Goal: Check status: Check status

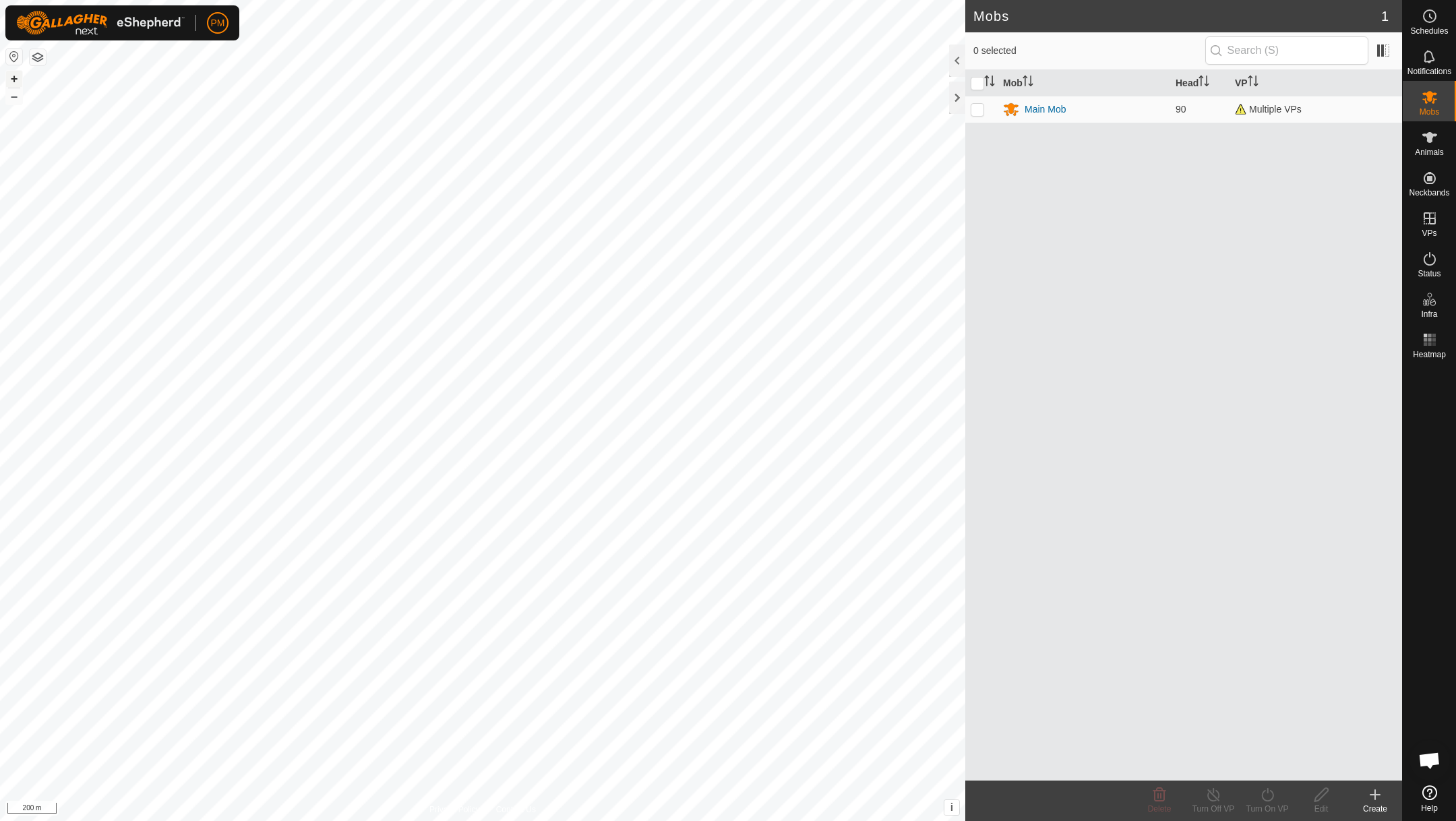
click at [10, 79] on button "+" at bounding box center [14, 79] width 16 height 16
click at [10, 80] on button "+" at bounding box center [14, 79] width 16 height 16
click at [10, 81] on button "+" at bounding box center [14, 79] width 16 height 16
click at [856, 59] on icon at bounding box center [1429, 56] width 16 height 16
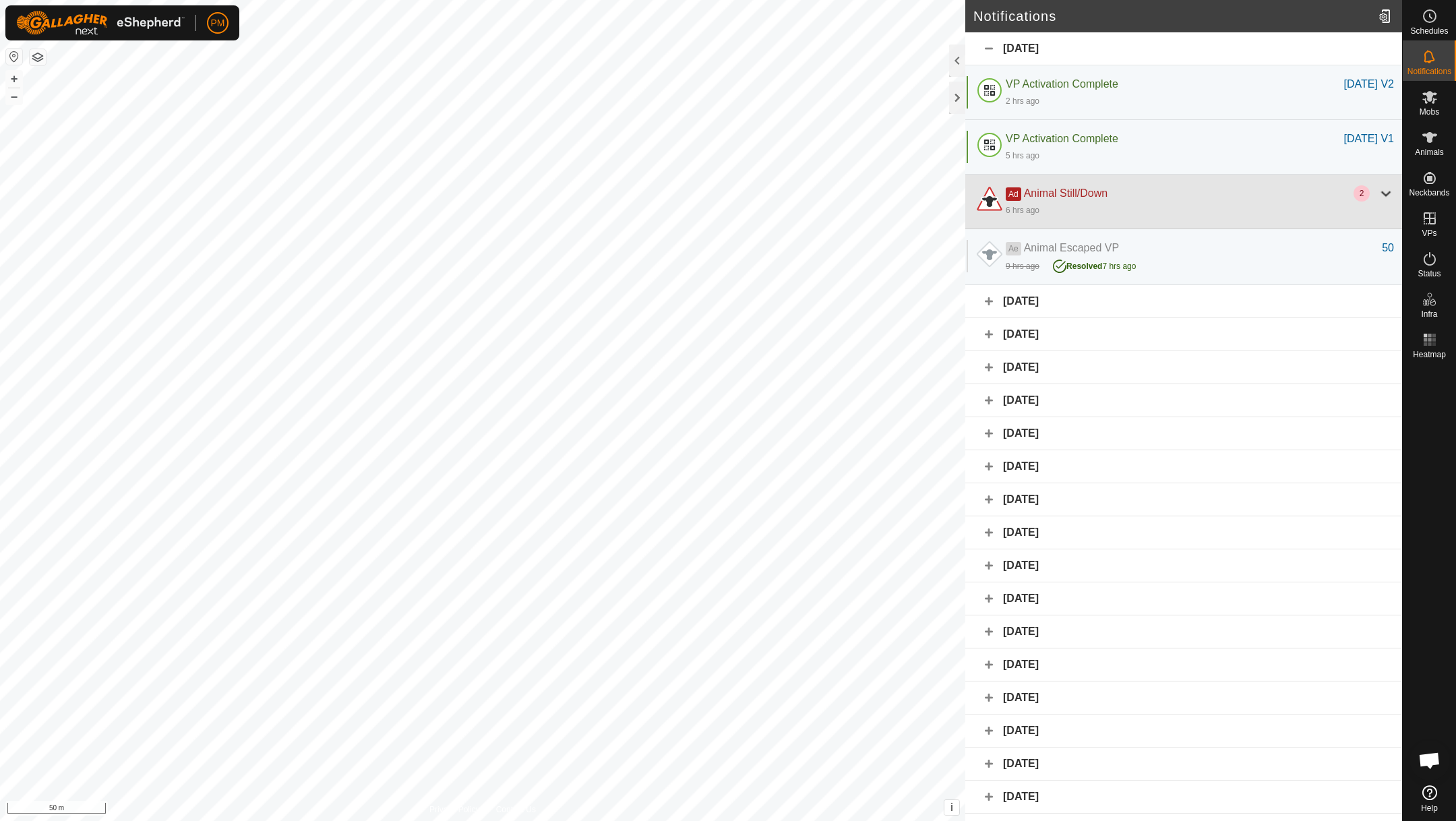
click at [856, 194] on div at bounding box center [1386, 193] width 16 height 16
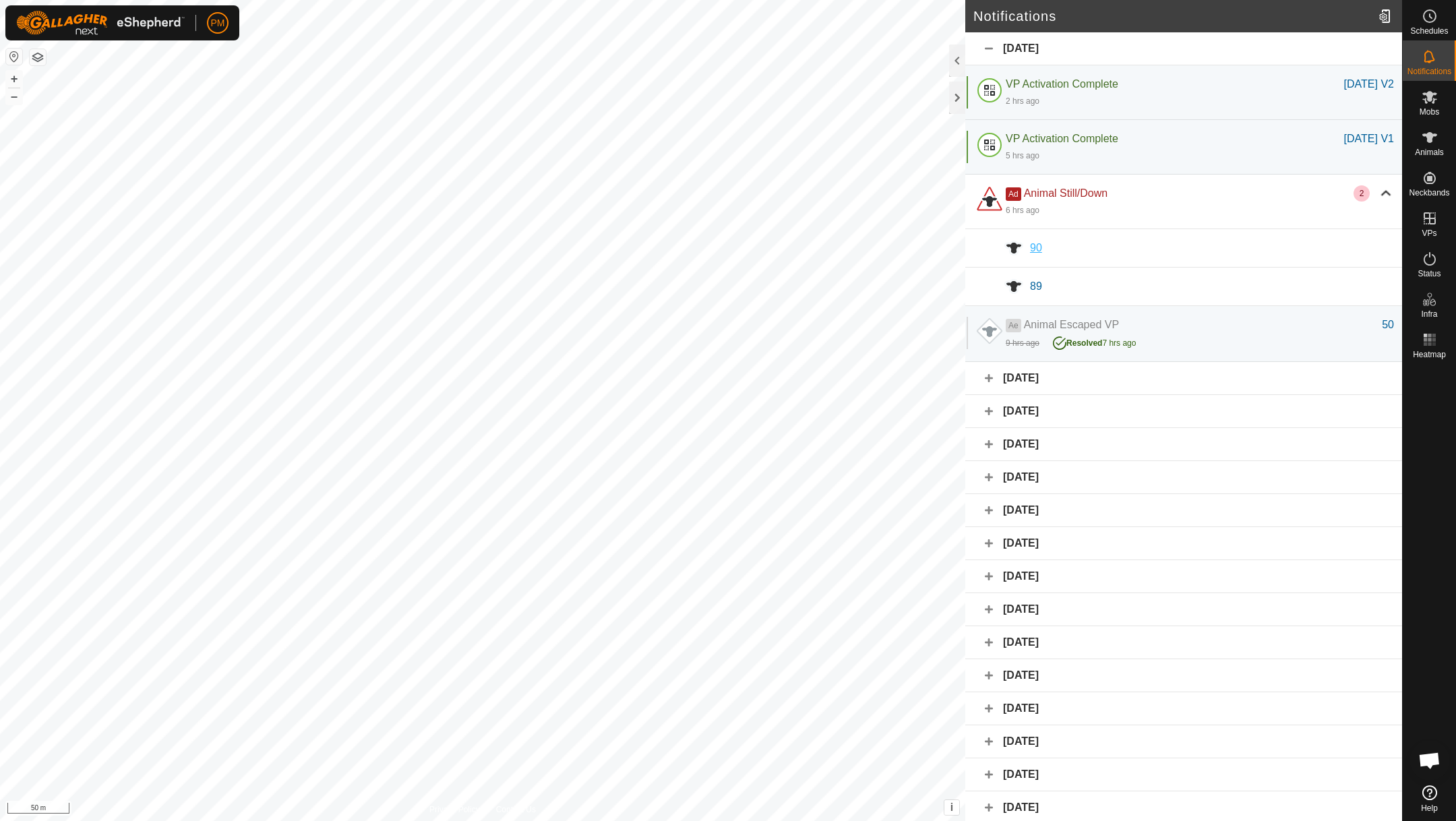
click at [856, 245] on span "90" at bounding box center [1036, 247] width 12 height 12
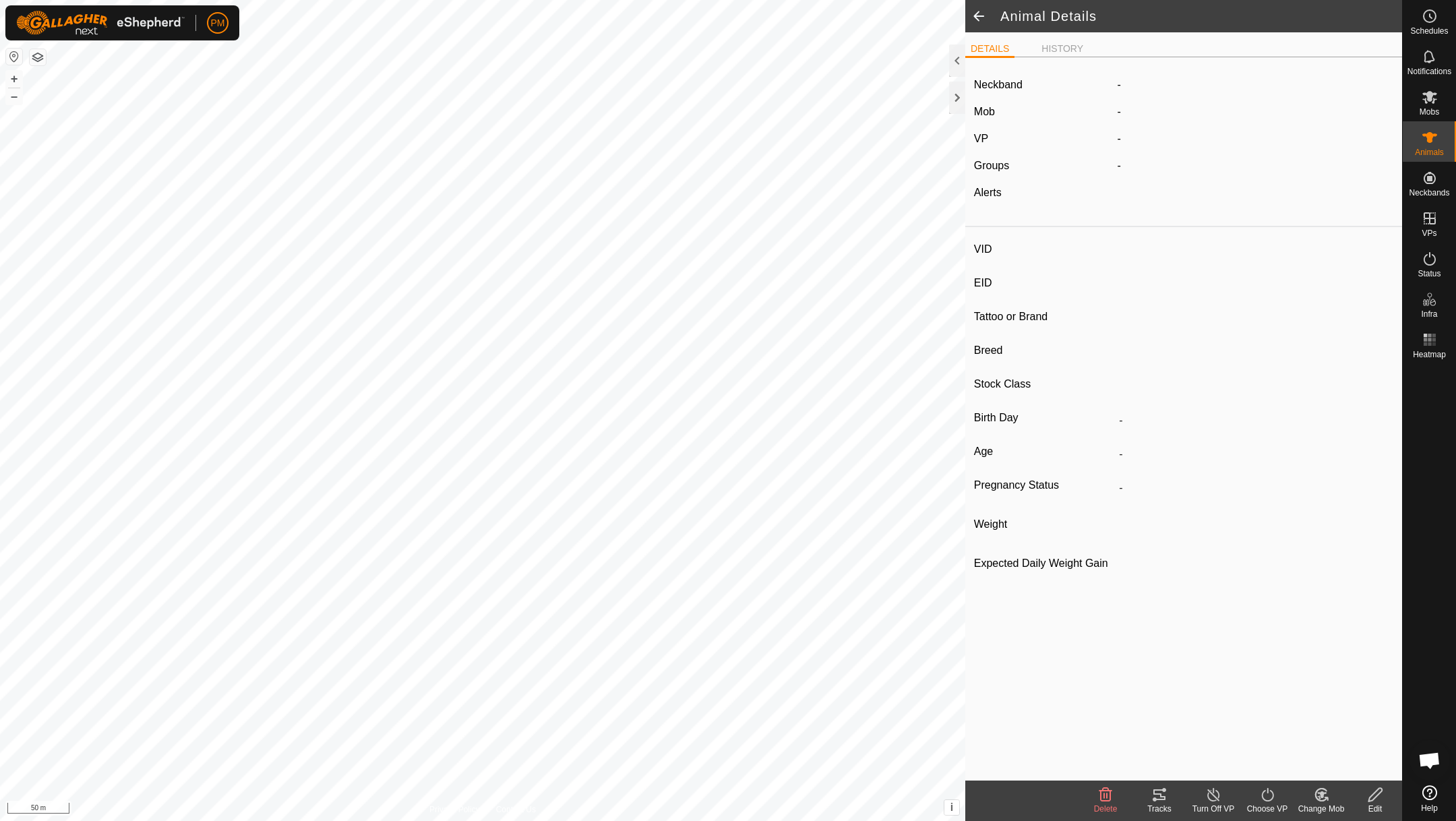
type input "90"
type input "-"
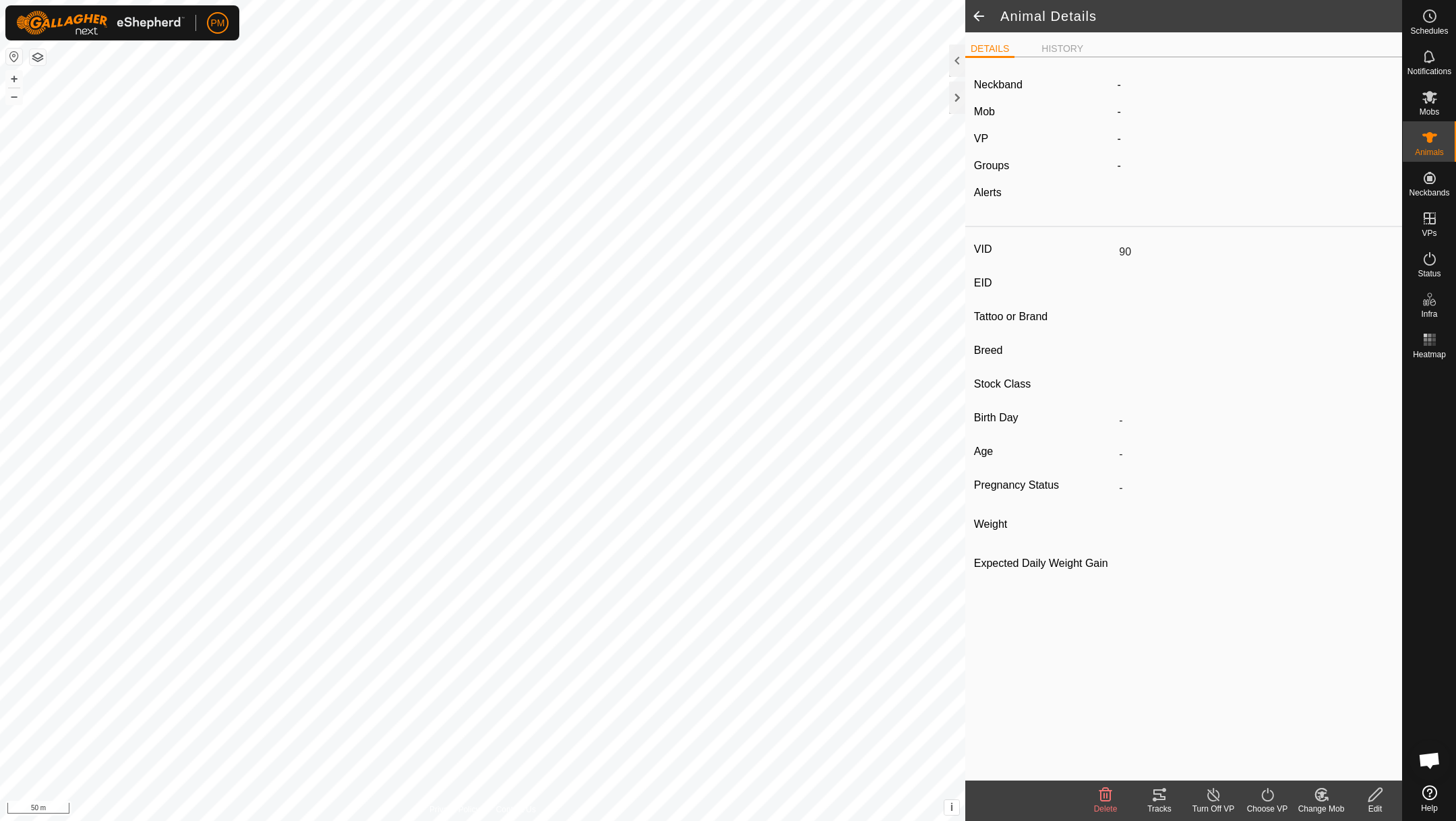
type input "0 kg"
type input "-"
